Goal: Navigation & Orientation: Find specific page/section

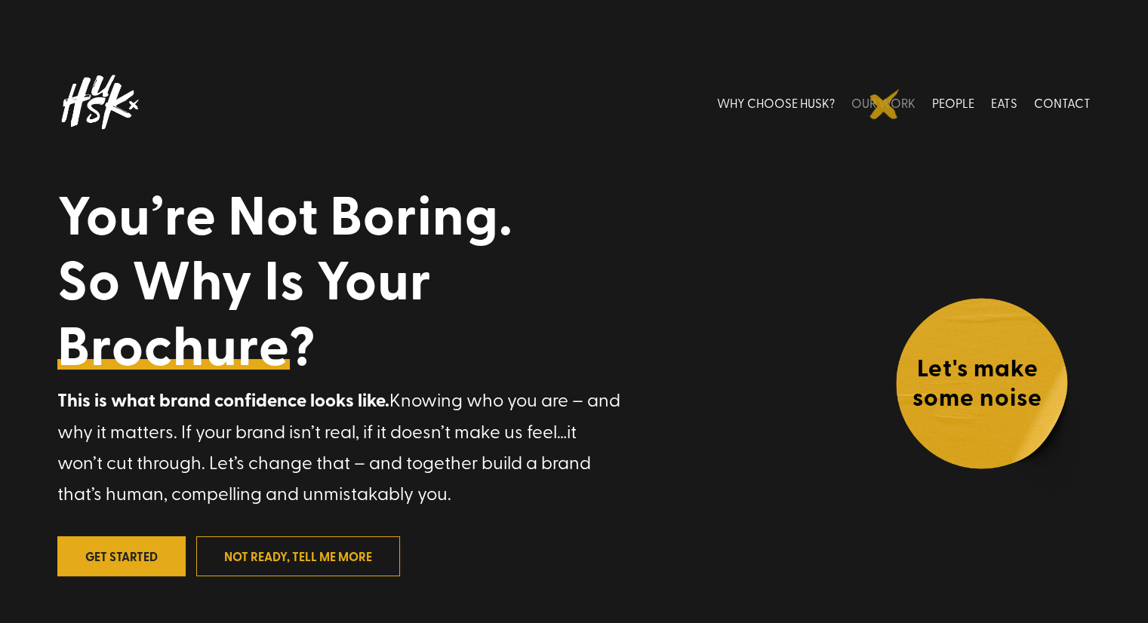
click at [885, 104] on link "OUR WORK" at bounding box center [883, 102] width 64 height 67
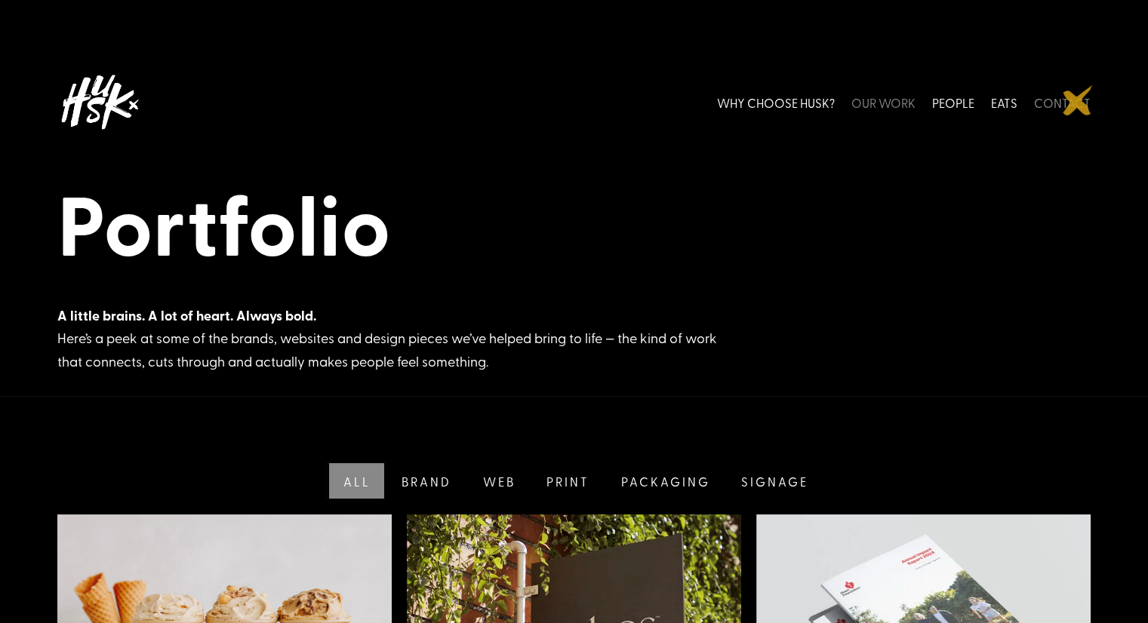
click at [1078, 101] on link "CONTACT" at bounding box center [1062, 102] width 57 height 67
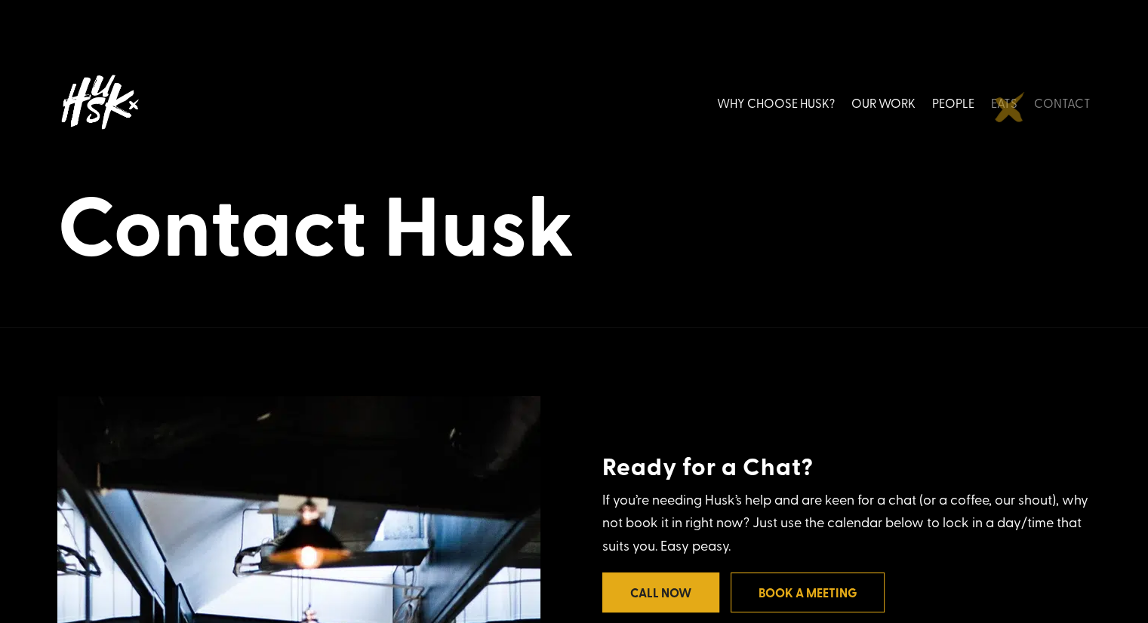
click at [1010, 106] on link "EATS" at bounding box center [1004, 102] width 26 height 67
